Goal: Information Seeking & Learning: Understand process/instructions

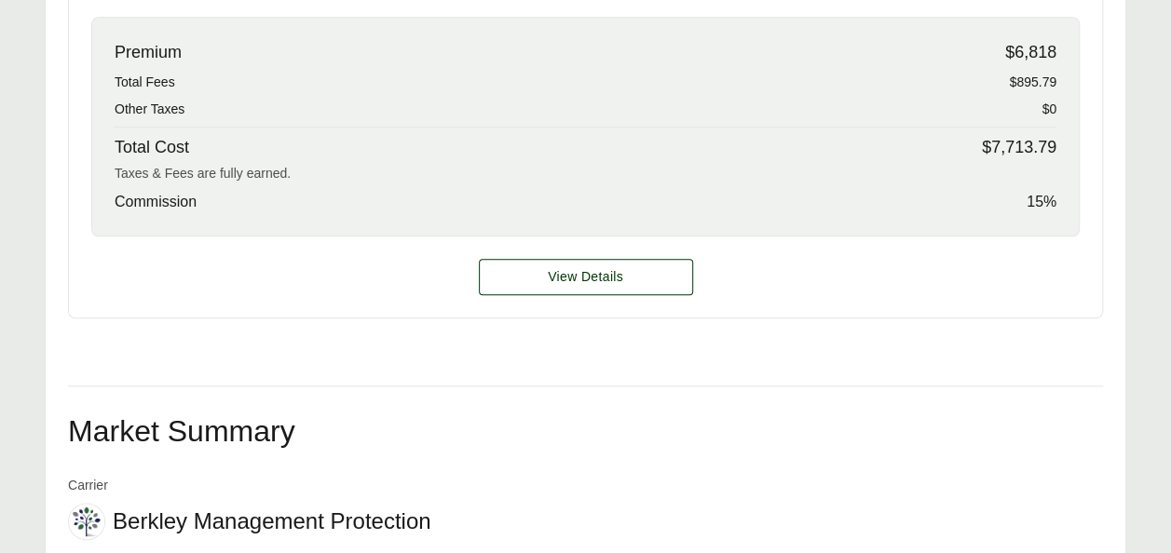
scroll to position [909, 0]
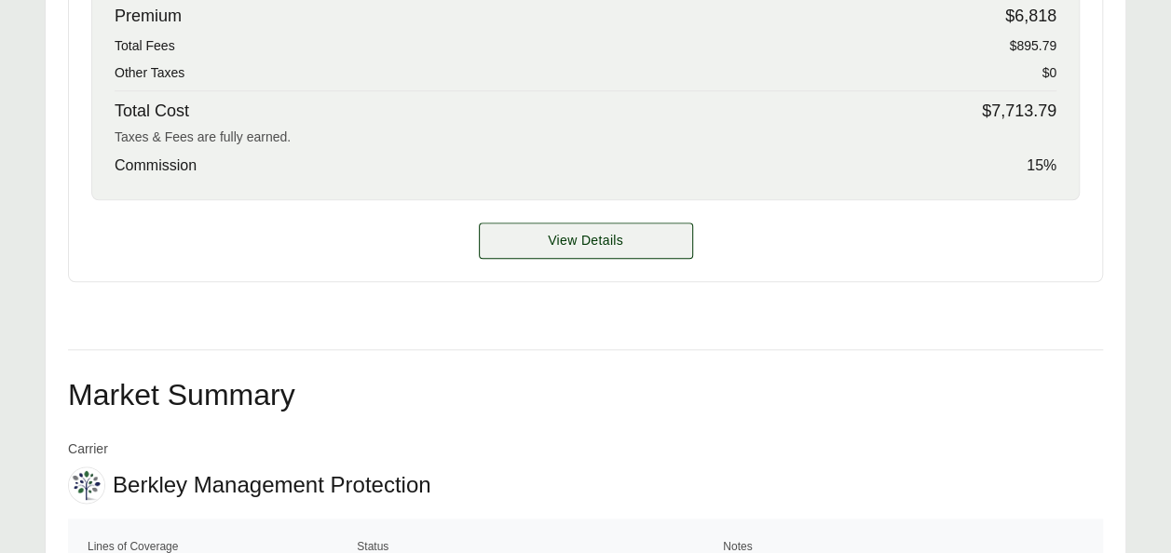
click at [562, 246] on span "View Details" at bounding box center [585, 241] width 75 height 20
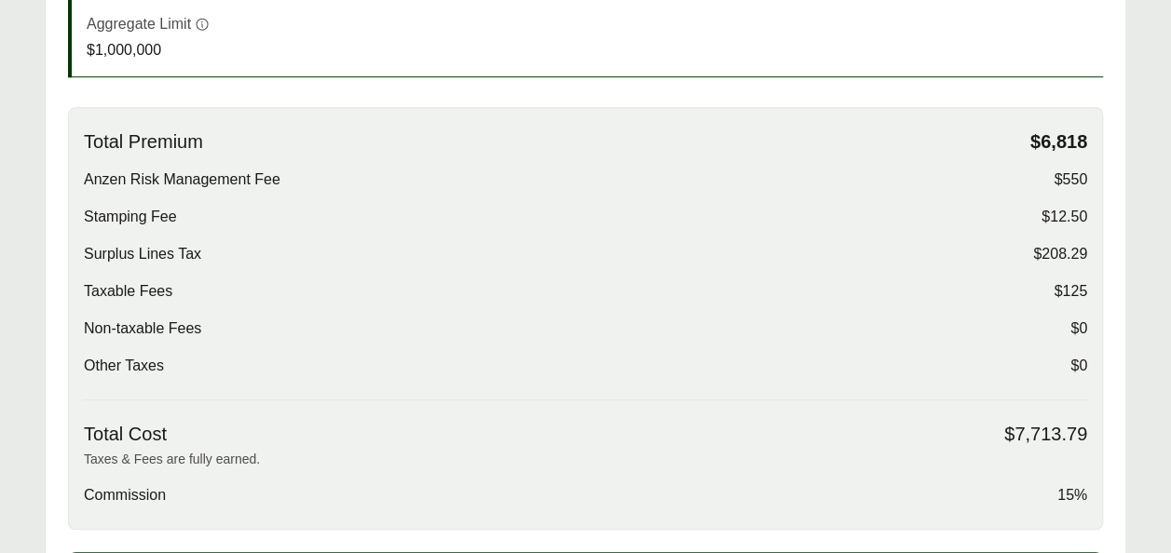
scroll to position [575, 0]
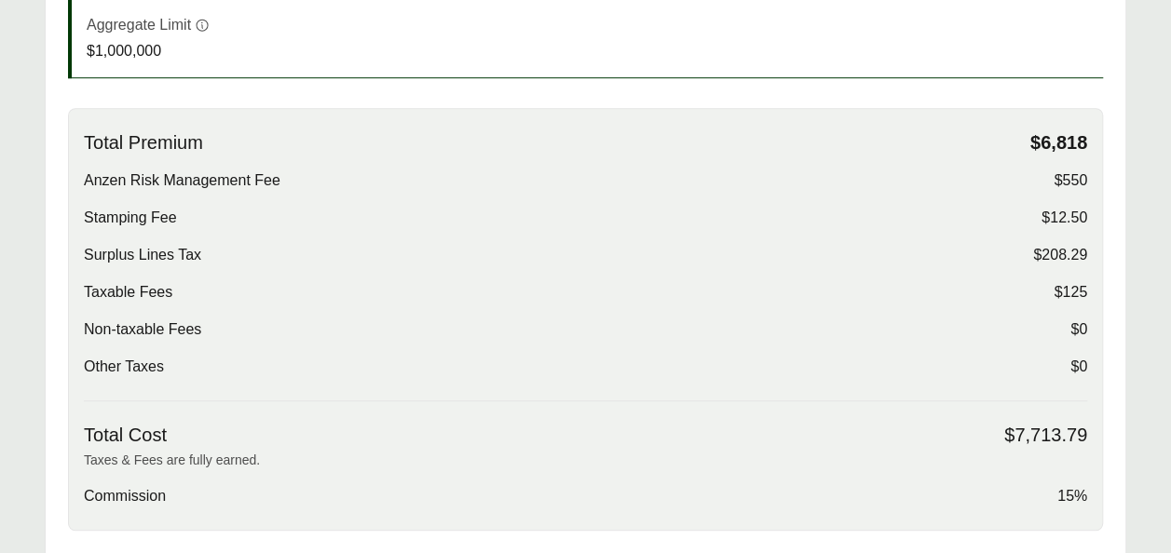
click at [1068, 291] on span "$125" at bounding box center [1070, 292] width 34 height 22
click at [1063, 285] on span "$125" at bounding box center [1070, 292] width 34 height 22
drag, startPoint x: 1063, startPoint y: 285, endPoint x: 1050, endPoint y: 257, distance: 30.8
click at [1050, 257] on span "$208.29" at bounding box center [1060, 255] width 54 height 22
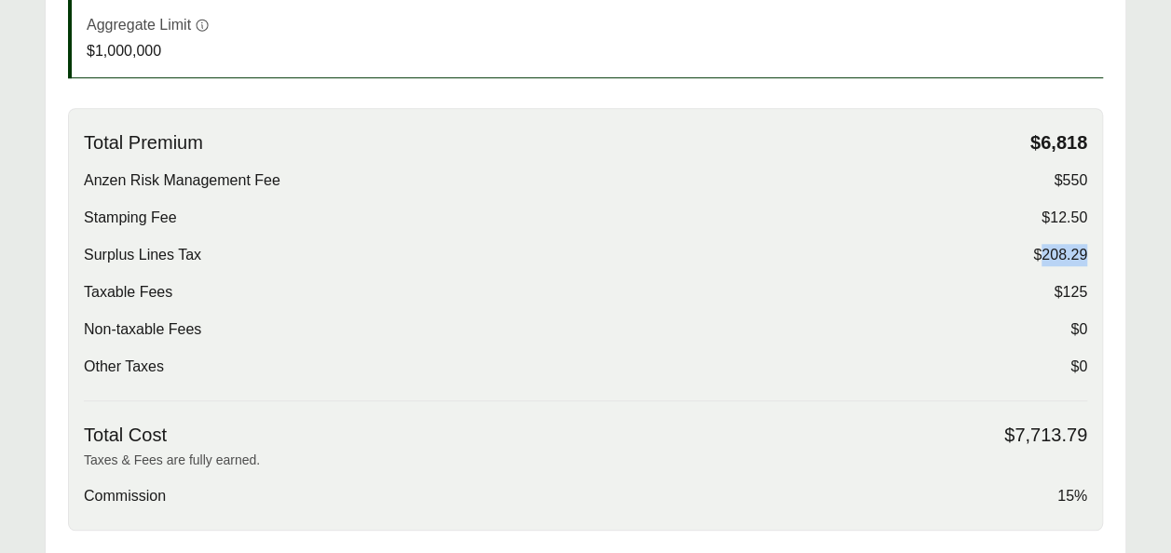
click at [1050, 257] on span "$208.29" at bounding box center [1060, 255] width 54 height 22
drag, startPoint x: 1050, startPoint y: 257, endPoint x: 1041, endPoint y: 214, distance: 43.8
click at [1041, 214] on span "$12.50" at bounding box center [1064, 218] width 46 height 22
click at [955, 235] on div "Total Premium $6,818 Anzen Risk Management Fee $550 Stamping Fee $12.50 Surplus…" at bounding box center [585, 266] width 1003 height 270
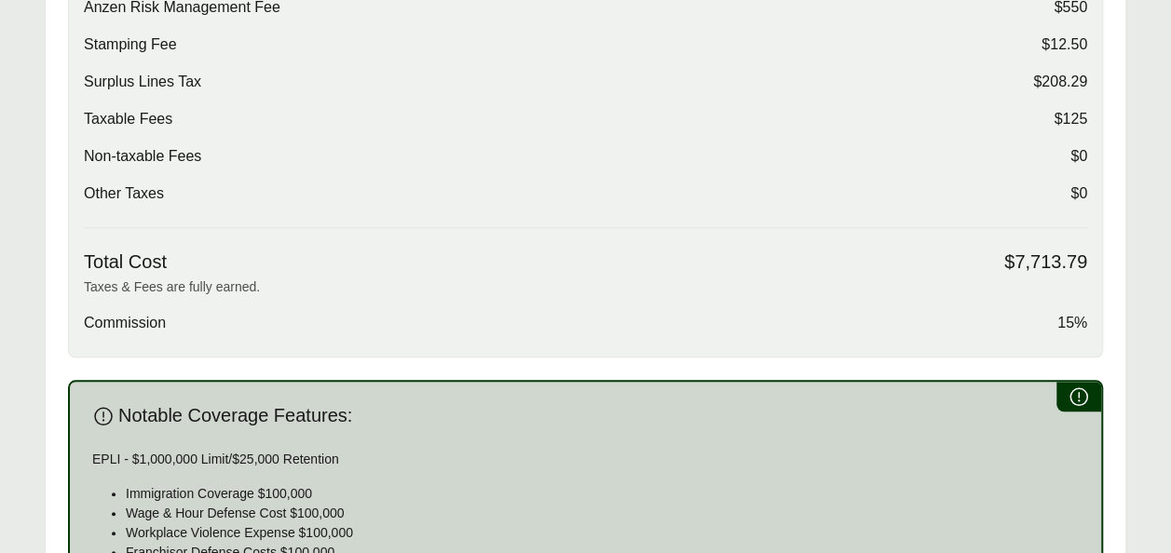
scroll to position [756, 0]
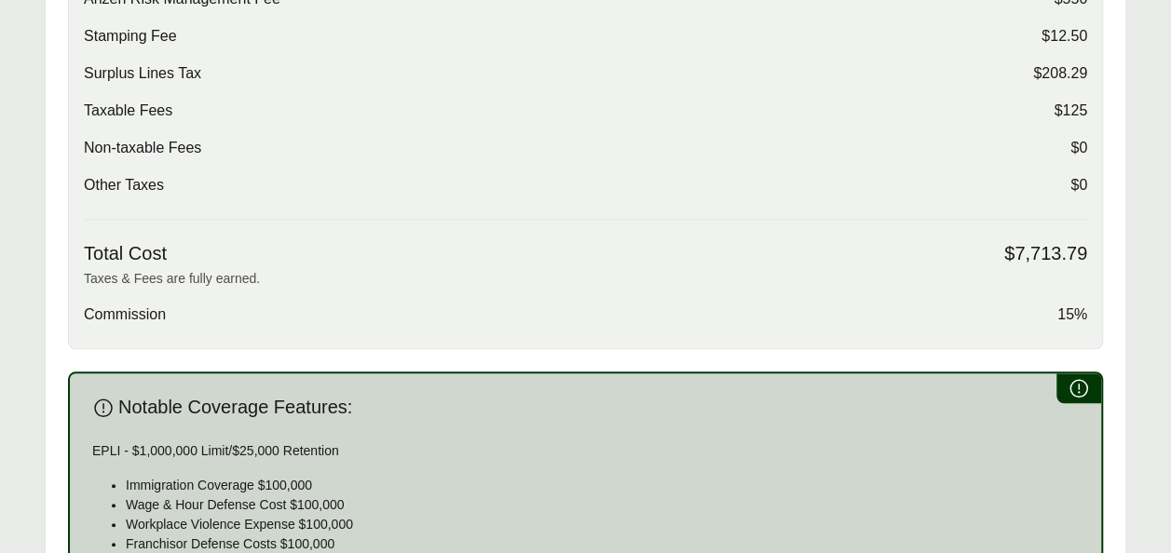
click at [1082, 311] on span "15%" at bounding box center [1072, 315] width 30 height 22
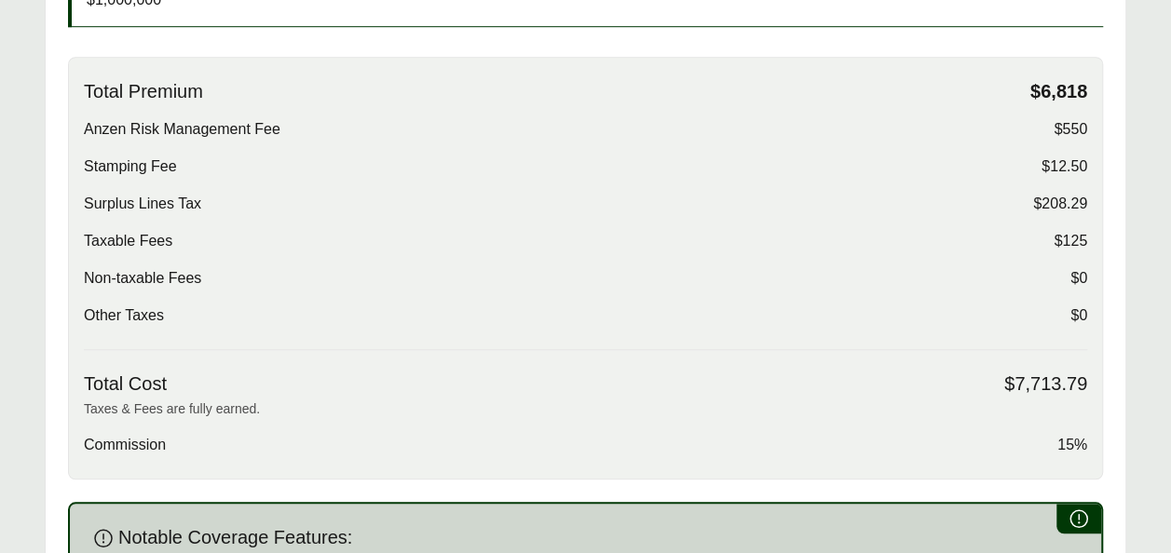
scroll to position [621, 0]
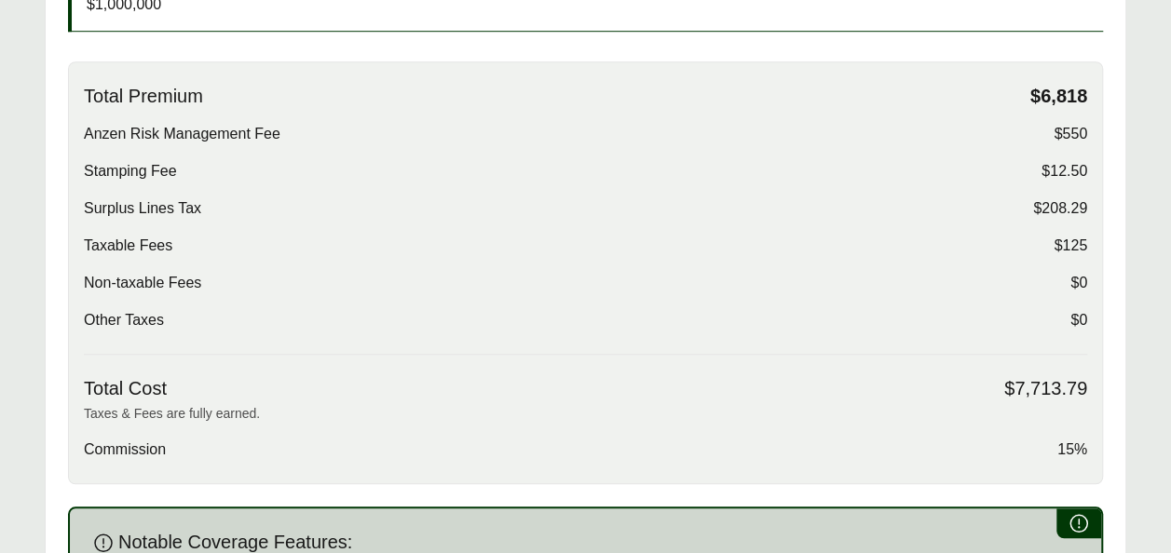
click at [116, 203] on span "Surplus Lines Tax" at bounding box center [142, 208] width 117 height 22
copy span "Surplus Lines Tax"
click at [1060, 201] on span "$208.29" at bounding box center [1060, 208] width 54 height 22
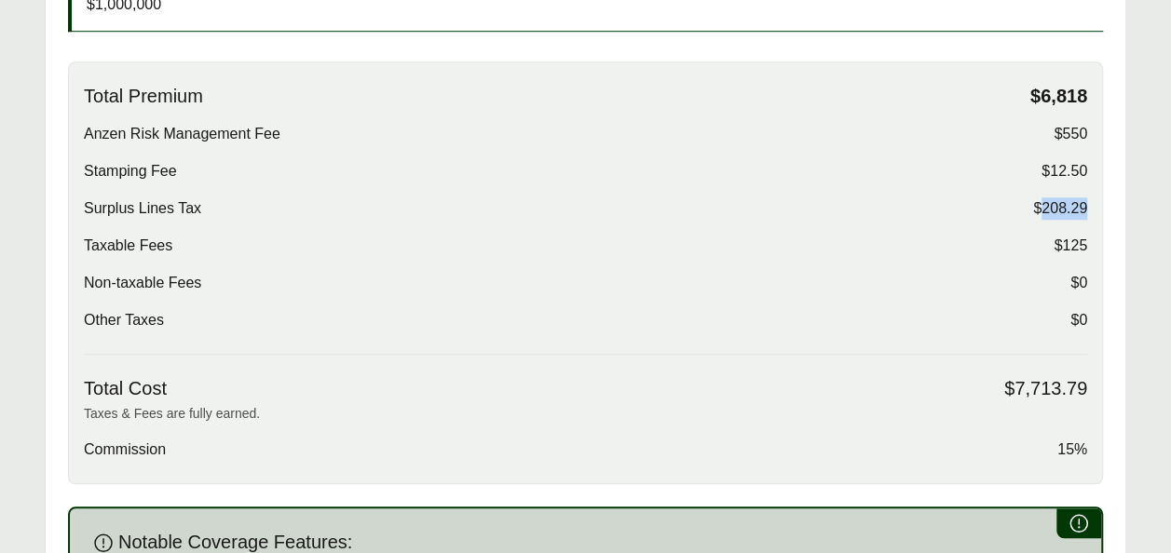
click at [1060, 201] on span "$208.29" at bounding box center [1060, 208] width 54 height 22
copy span "$208.29"
click at [115, 163] on span "Stamping Fee" at bounding box center [130, 171] width 93 height 22
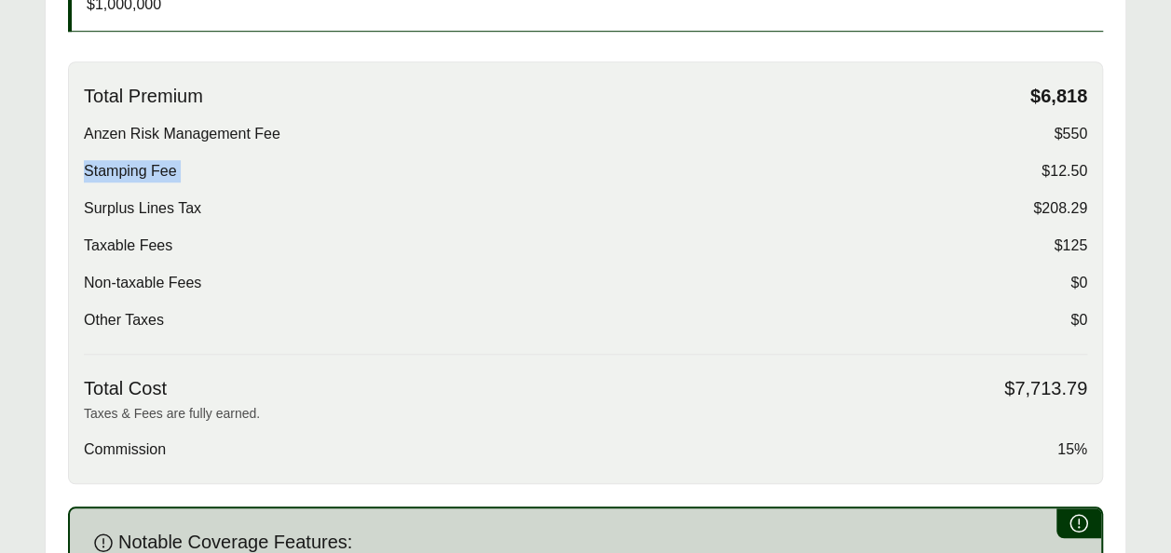
click at [115, 163] on span "Stamping Fee" at bounding box center [130, 171] width 93 height 22
copy span "Stamping Fee"
click at [1075, 165] on span "$12.50" at bounding box center [1064, 171] width 46 height 22
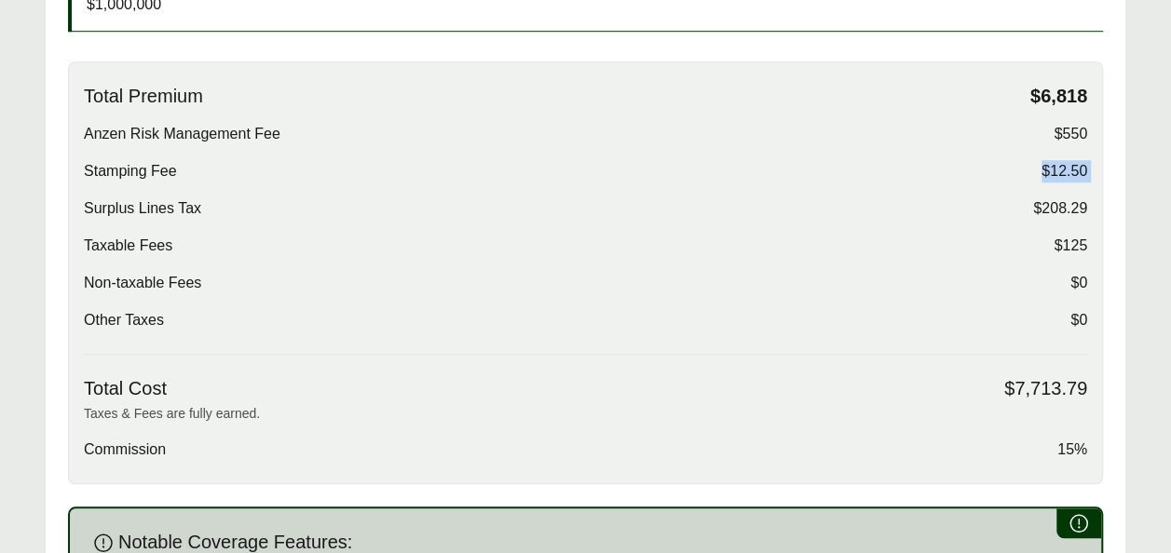
copy span "$12.50"
